Goal: Book appointment/travel/reservation

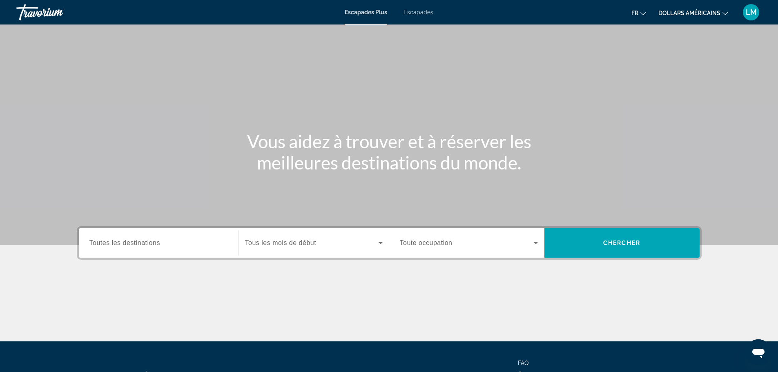
click at [420, 6] on div "Escapades Plus Escapades fr Anglais Espagnol Français italien Portugais russe d…" at bounding box center [389, 12] width 778 height 21
click at [418, 8] on div "Escapades Plus Escapades fr Anglais Espagnol Français italien Portugais russe d…" at bounding box center [389, 12] width 778 height 21
click at [418, 12] on font "Escapades" at bounding box center [419, 12] width 30 height 7
click at [179, 242] on input "Destination All Destinations" at bounding box center [158, 244] width 138 height 10
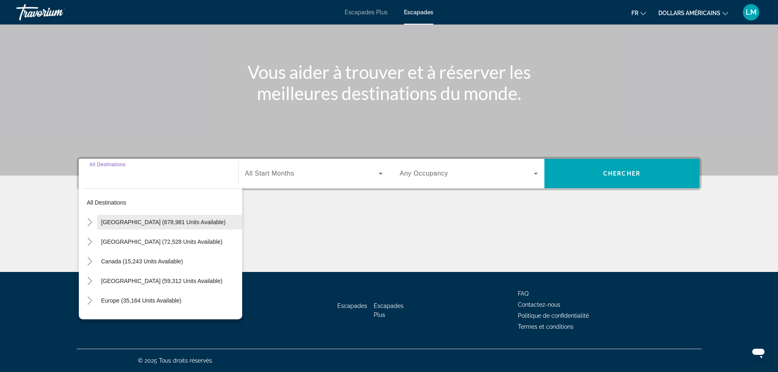
click at [141, 225] on span "[GEOGRAPHIC_DATA] (678,981 units available)" at bounding box center [163, 222] width 125 height 7
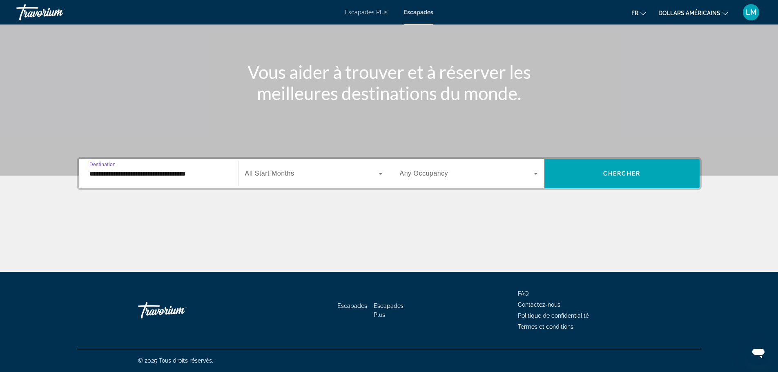
click at [114, 172] on input "**********" at bounding box center [158, 174] width 138 height 10
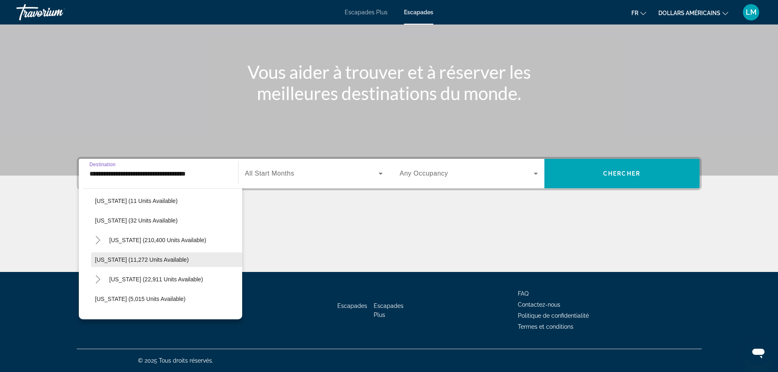
scroll to position [163, 0]
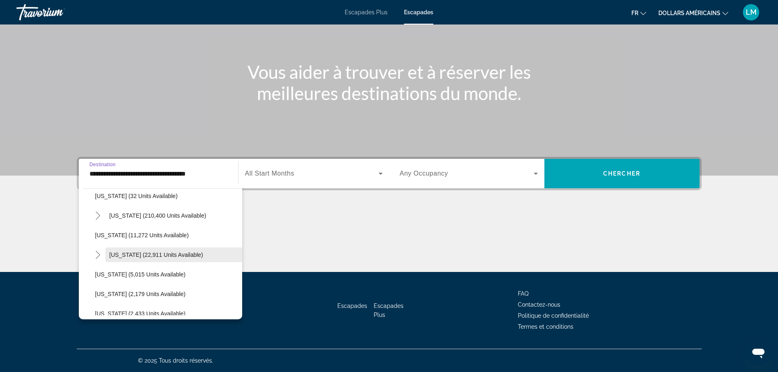
click at [137, 252] on span "[US_STATE] (22,911 units available)" at bounding box center [157, 255] width 94 height 7
type input "**********"
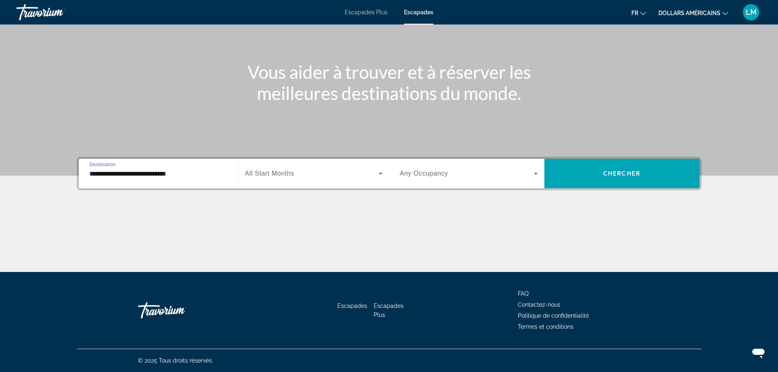
click at [303, 167] on div "Search widget" at bounding box center [314, 173] width 138 height 23
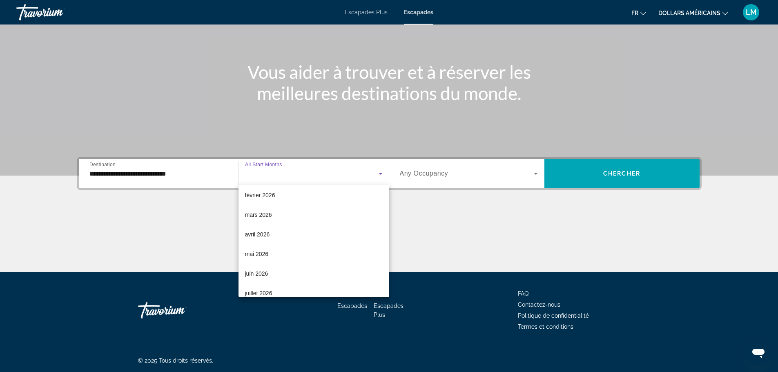
scroll to position [123, 0]
click at [283, 290] on mat-option "juillet 2026" at bounding box center [314, 292] width 151 height 20
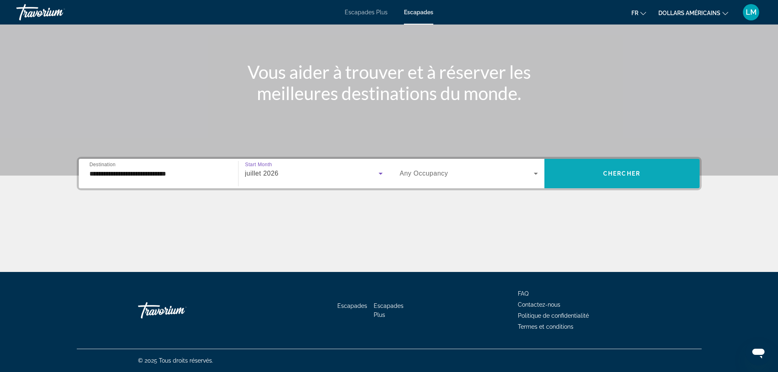
click at [599, 169] on span "Search widget" at bounding box center [622, 174] width 155 height 20
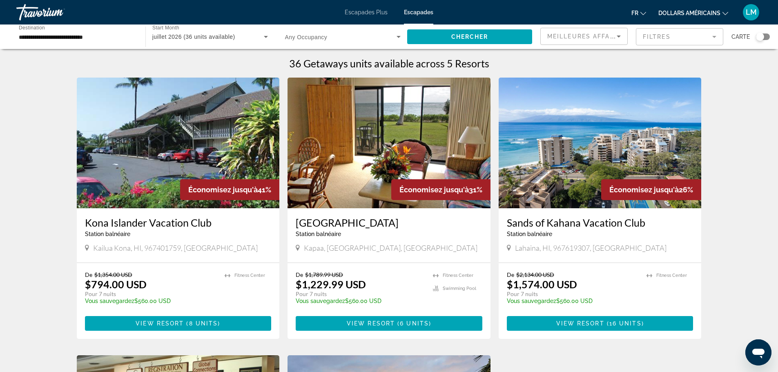
click at [226, 125] on img "Contenu principal" at bounding box center [178, 143] width 203 height 131
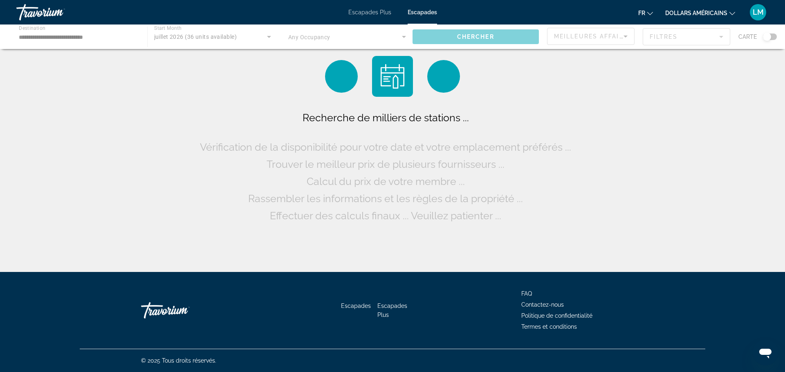
click at [679, 9] on button "dollars américains USD ($) MXN ([GEOGRAPHIC_DATA]$) CAD ($ CA) GBP (£) EUR (€) …" at bounding box center [700, 13] width 70 height 12
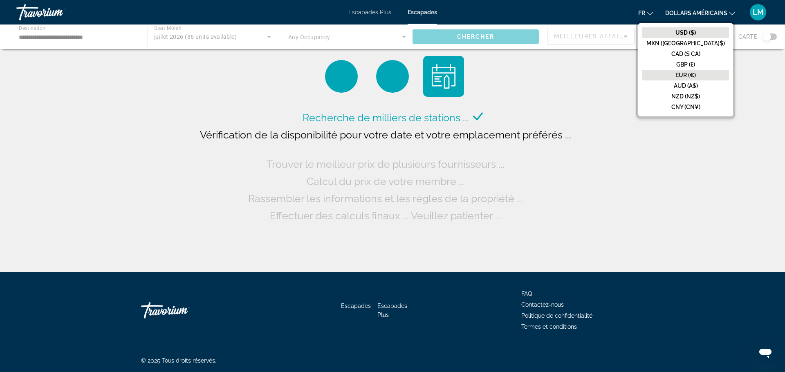
click at [695, 74] on font "EUR (€)" at bounding box center [685, 75] width 20 height 7
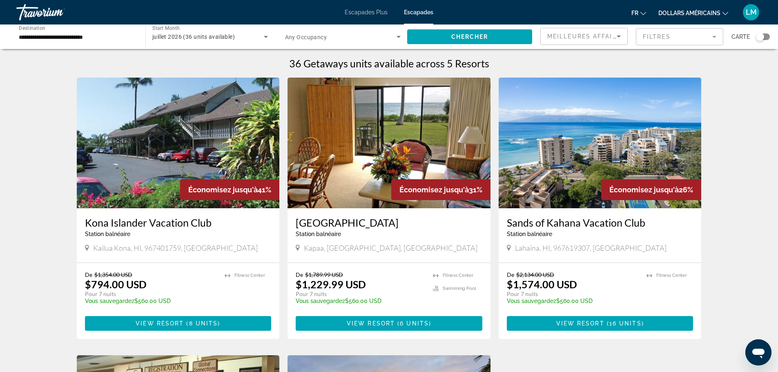
click at [632, 118] on img "Contenu principal" at bounding box center [600, 143] width 203 height 131
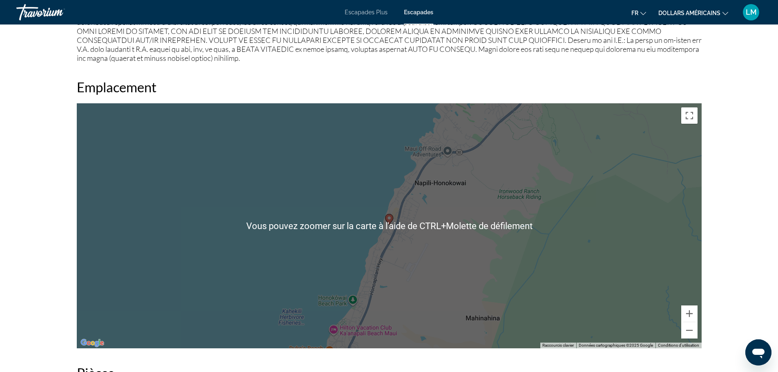
scroll to position [1062, 0]
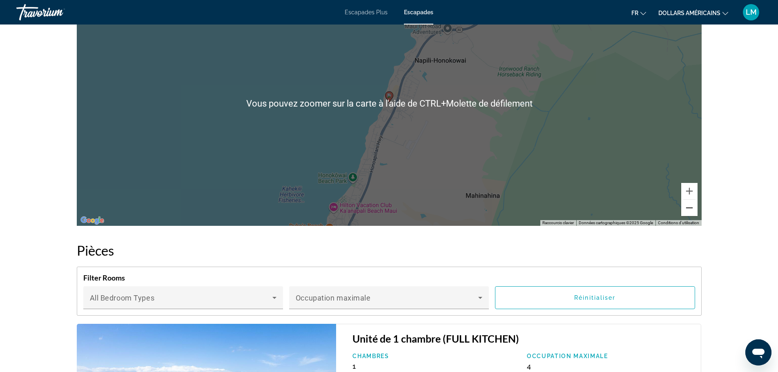
click at [692, 208] on button "Zoom arrière" at bounding box center [690, 208] width 16 height 16
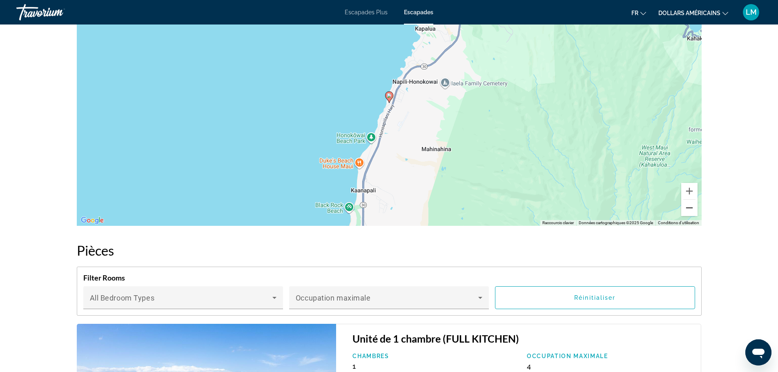
click at [692, 208] on button "Zoom arrière" at bounding box center [690, 208] width 16 height 16
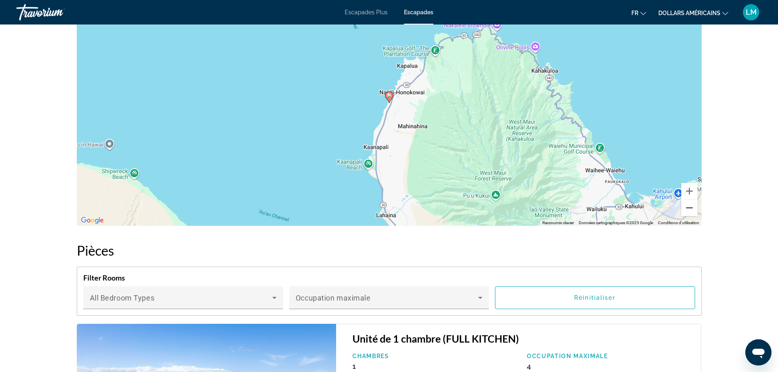
click at [691, 209] on button "Zoom arrière" at bounding box center [690, 208] width 16 height 16
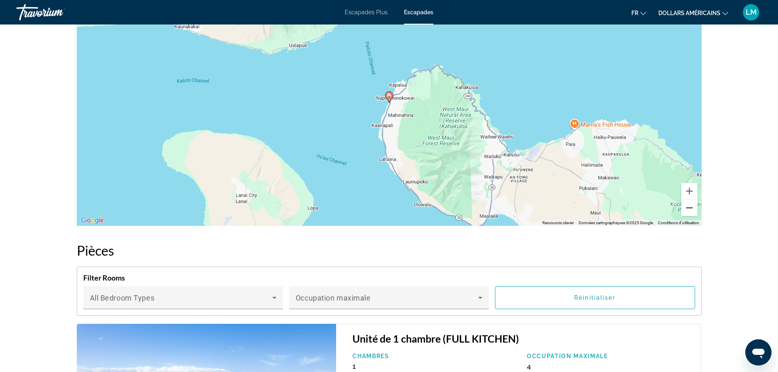
click at [691, 209] on button "Zoom arrière" at bounding box center [690, 208] width 16 height 16
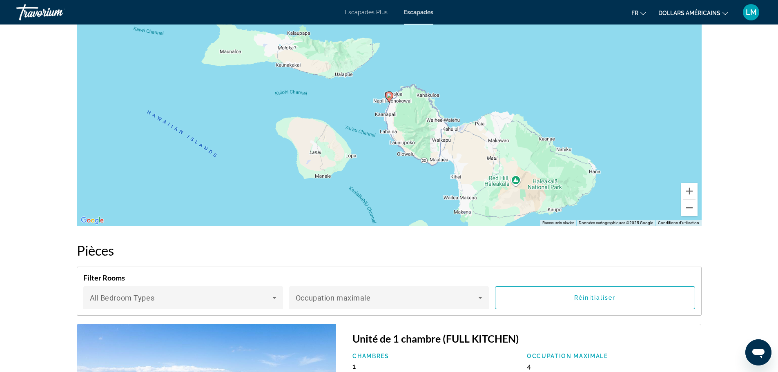
click at [691, 209] on button "Zoom arrière" at bounding box center [690, 208] width 16 height 16
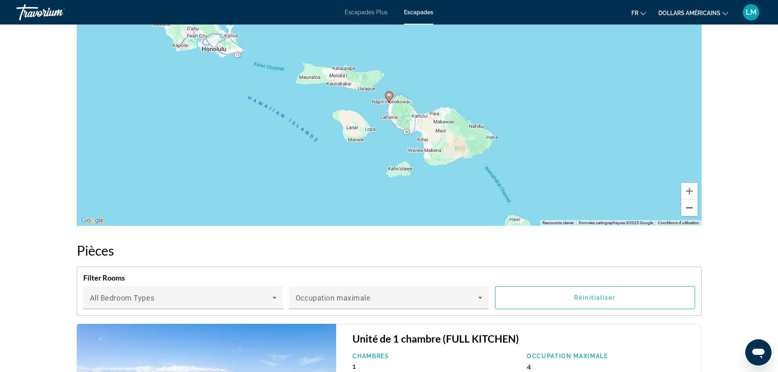
click at [691, 209] on button "Zoom arrière" at bounding box center [690, 208] width 16 height 16
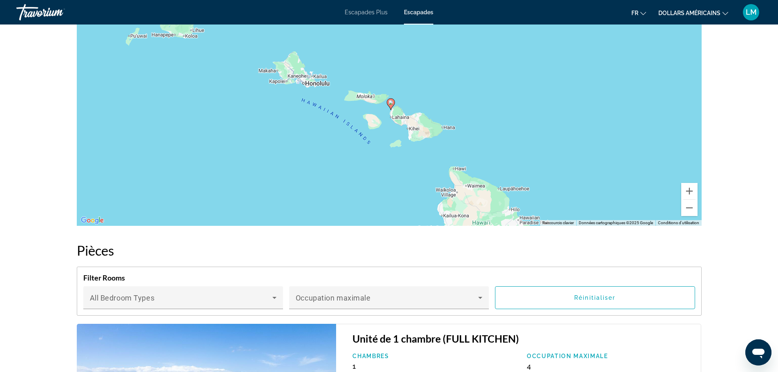
drag, startPoint x: 612, startPoint y: 148, endPoint x: 613, endPoint y: 153, distance: 5.1
click at [613, 153] on div "Pour activer le glissement avec le clavier, appuyez sur Alt+Entrée. Une fois ce…" at bounding box center [389, 103] width 625 height 245
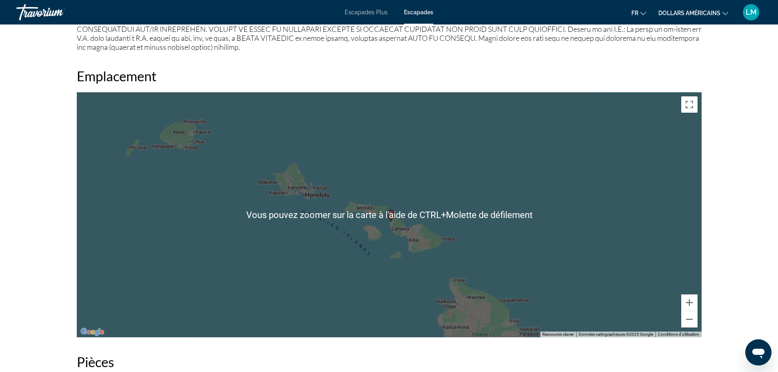
scroll to position [899, 0]
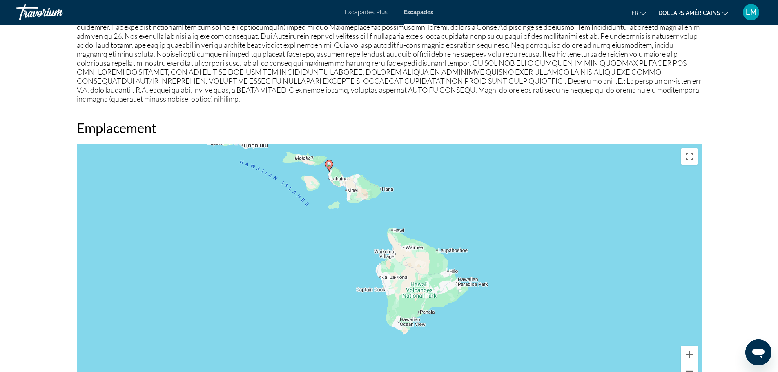
drag, startPoint x: 534, startPoint y: 259, endPoint x: 468, endPoint y: 200, distance: 88.6
click at [472, 157] on div "Pour activer le glissement avec le clavier, appuyez sur Alt+Entrée. Une fois ce…" at bounding box center [389, 266] width 625 height 245
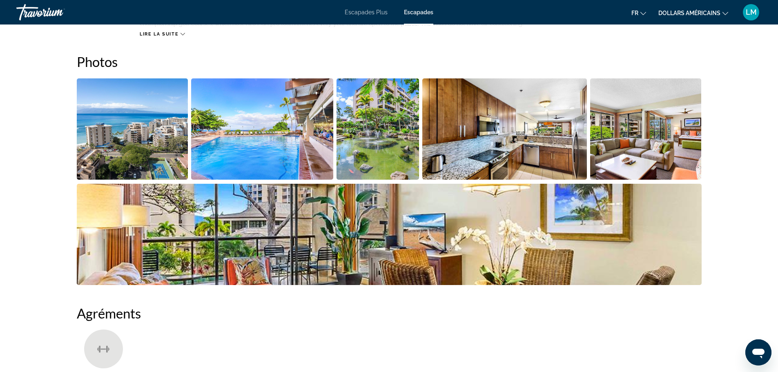
scroll to position [245, 0]
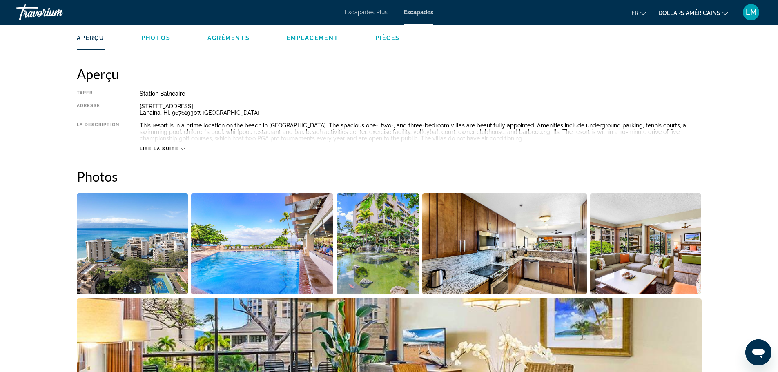
click at [132, 242] on img "Open full-screen image slider" at bounding box center [133, 243] width 112 height 101
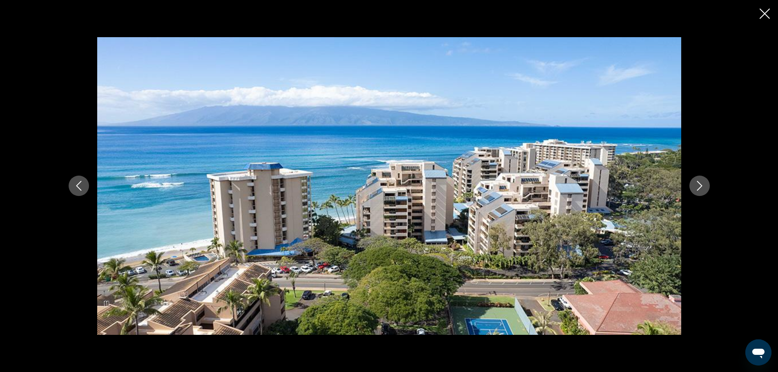
click at [703, 181] on icon "Next image" at bounding box center [700, 186] width 10 height 10
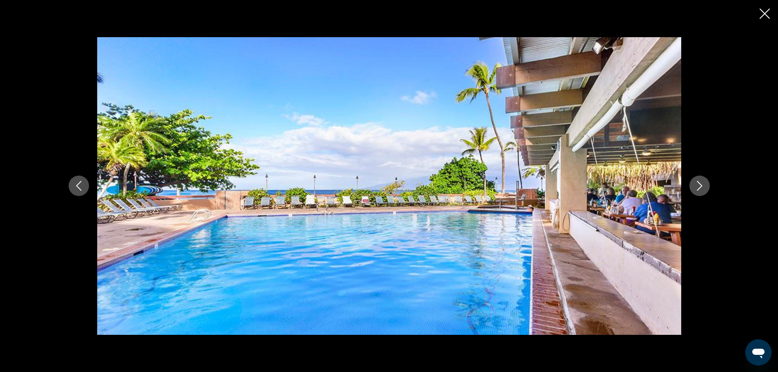
click at [703, 181] on icon "Next image" at bounding box center [700, 186] width 10 height 10
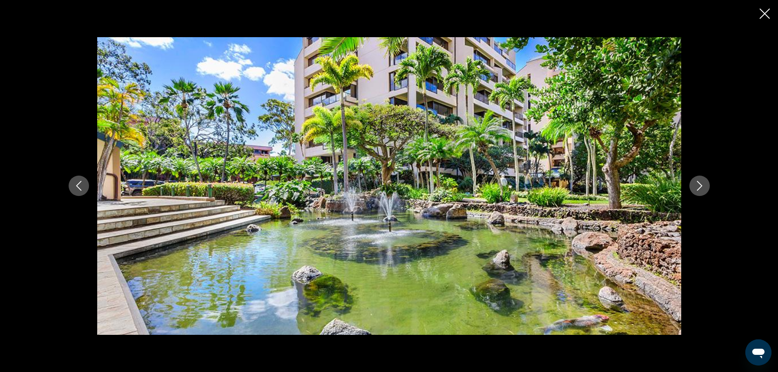
click at [703, 181] on icon "Next image" at bounding box center [700, 186] width 10 height 10
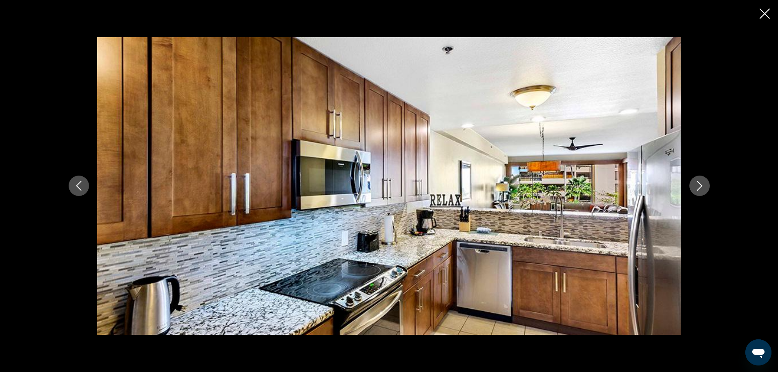
click at [703, 181] on icon "Next image" at bounding box center [700, 186] width 10 height 10
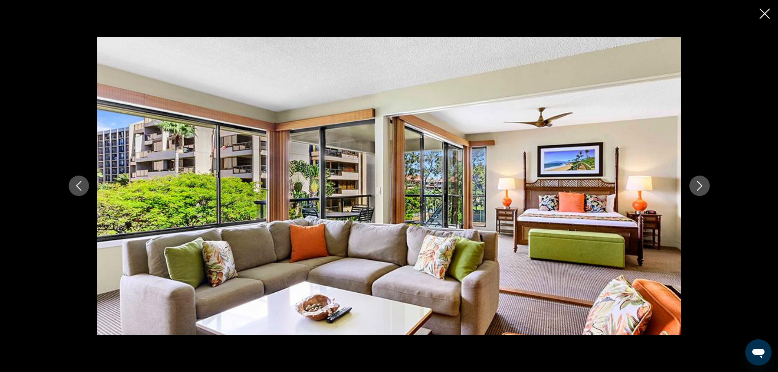
click at [703, 181] on icon "Next image" at bounding box center [700, 186] width 10 height 10
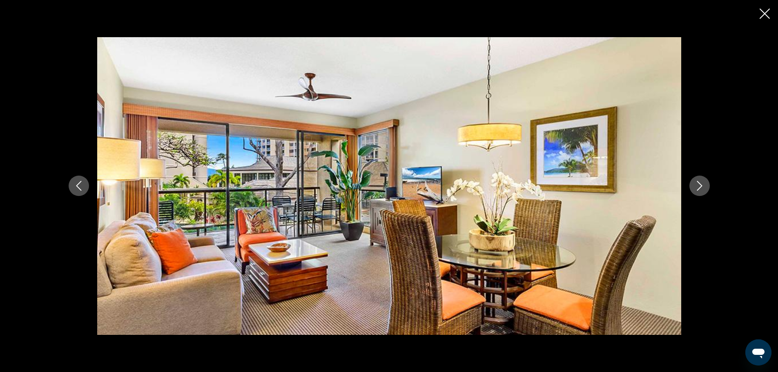
click at [703, 181] on icon "Next image" at bounding box center [700, 186] width 10 height 10
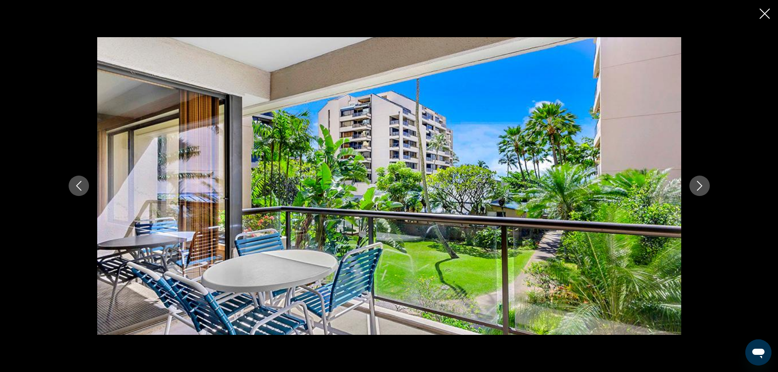
click at [703, 181] on icon "Next image" at bounding box center [700, 186] width 10 height 10
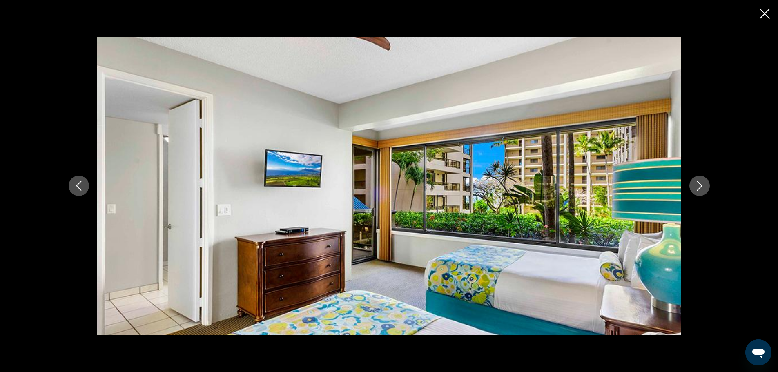
click at [703, 181] on icon "Next image" at bounding box center [700, 186] width 10 height 10
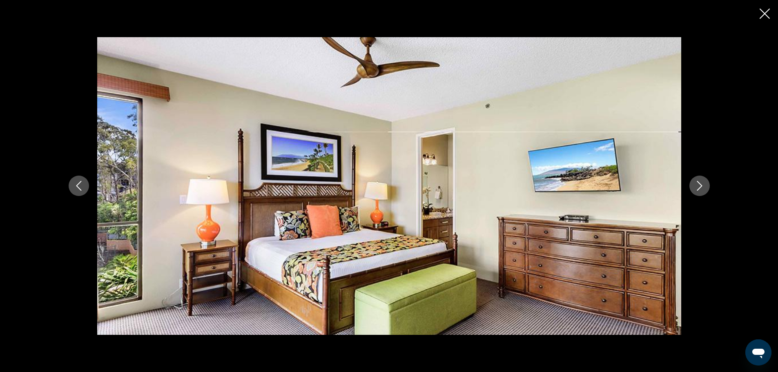
click at [703, 181] on icon "Next image" at bounding box center [700, 186] width 10 height 10
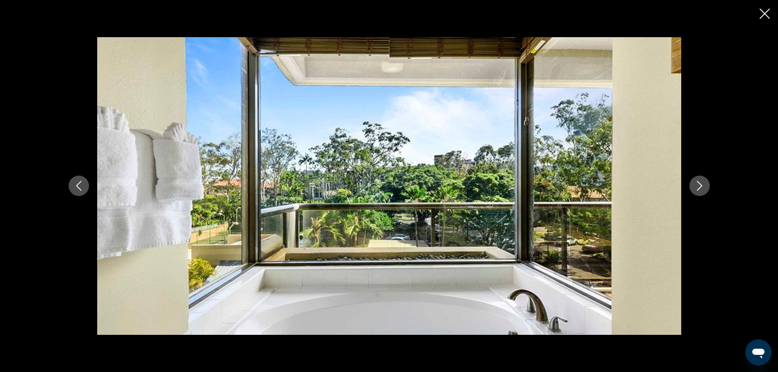
click at [703, 181] on icon "Next image" at bounding box center [700, 186] width 10 height 10
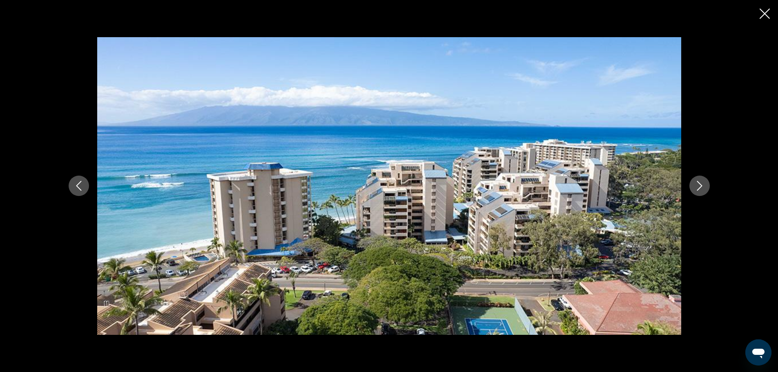
click at [761, 10] on icon "Close slideshow" at bounding box center [765, 14] width 10 height 10
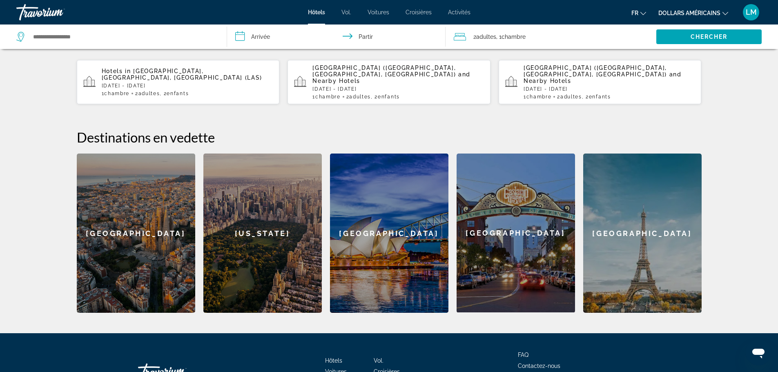
scroll to position [41, 0]
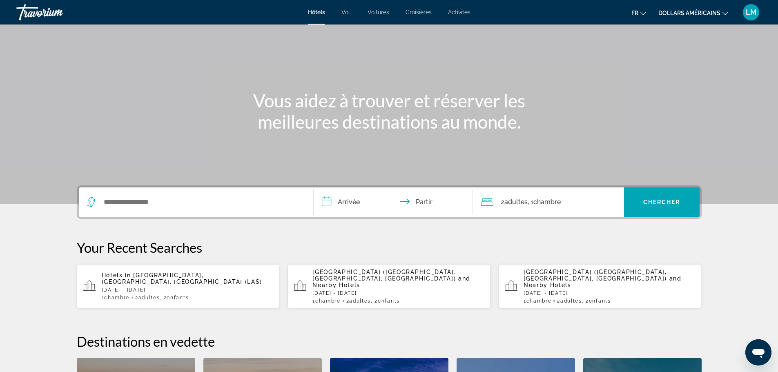
click at [128, 210] on div "Widget de recherche" at bounding box center [196, 202] width 218 height 29
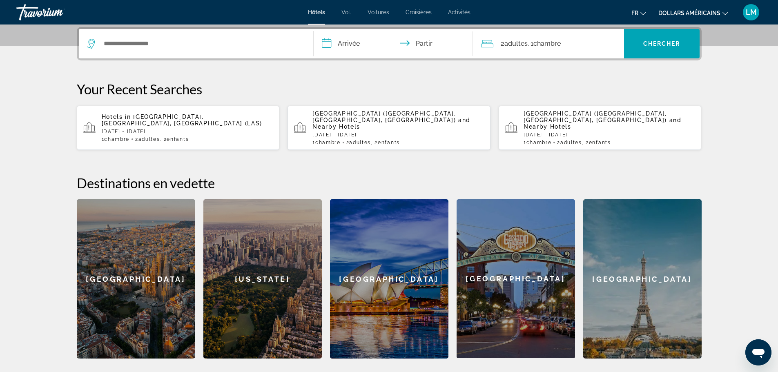
scroll to position [200, 0]
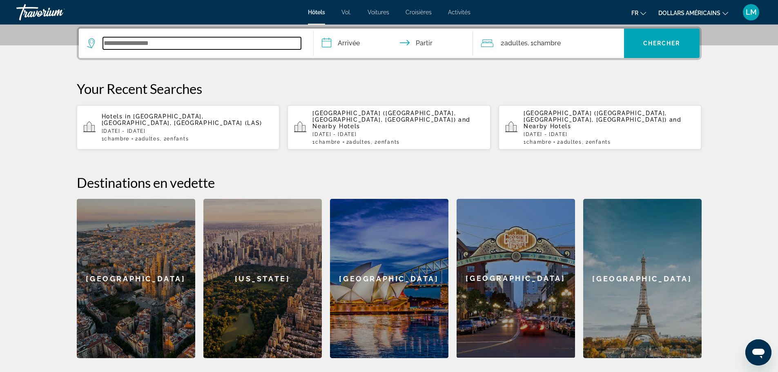
click at [179, 42] on input "Widget de recherche" at bounding box center [202, 43] width 198 height 12
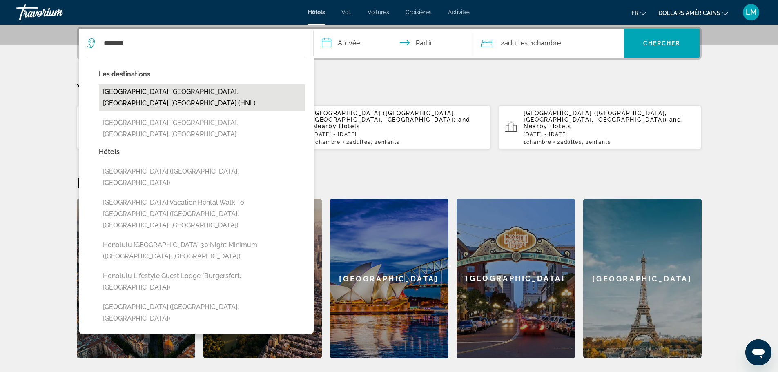
click at [197, 95] on button "Honolulu, Oahu Island, HI, United States (HNL)" at bounding box center [202, 97] width 207 height 27
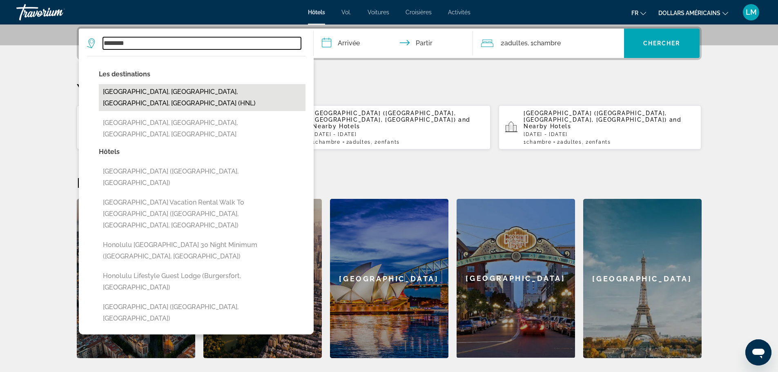
type input "**********"
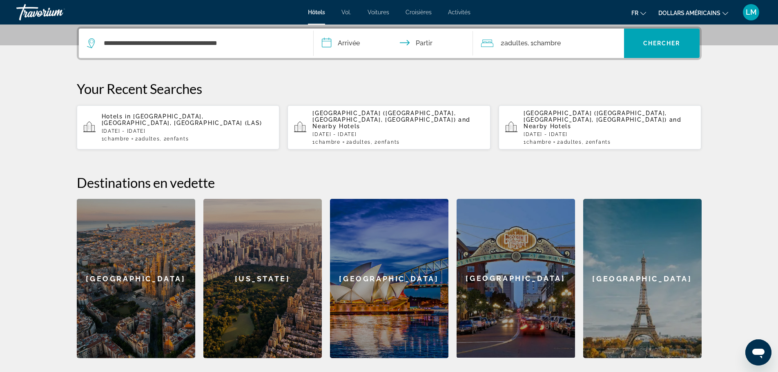
click at [338, 49] on input "**********" at bounding box center [395, 45] width 163 height 32
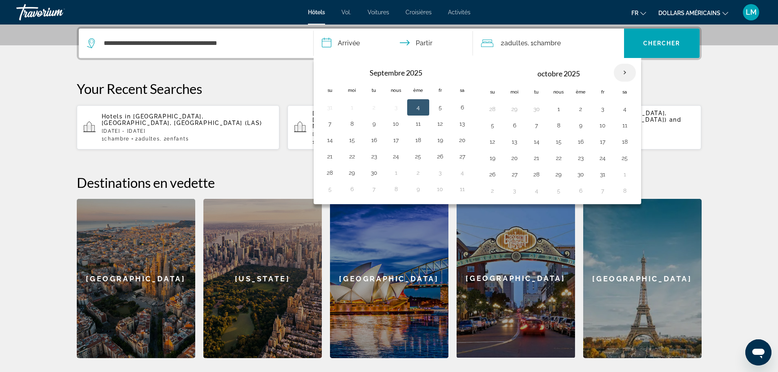
click at [628, 74] on th "Mois prochain" at bounding box center [625, 73] width 22 height 18
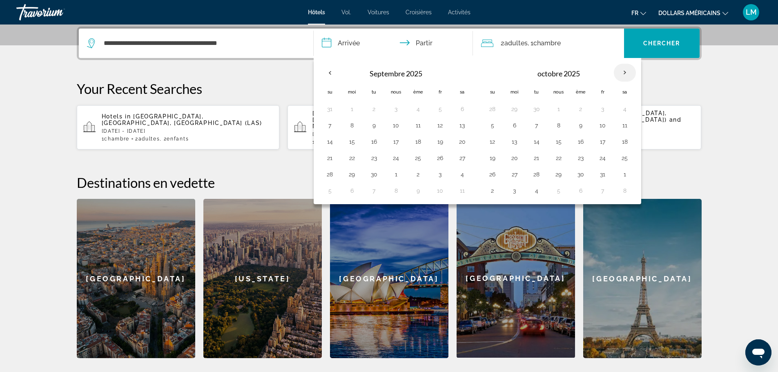
click at [628, 74] on th "Mois prochain" at bounding box center [625, 73] width 22 height 18
